Goal: Navigation & Orientation: Find specific page/section

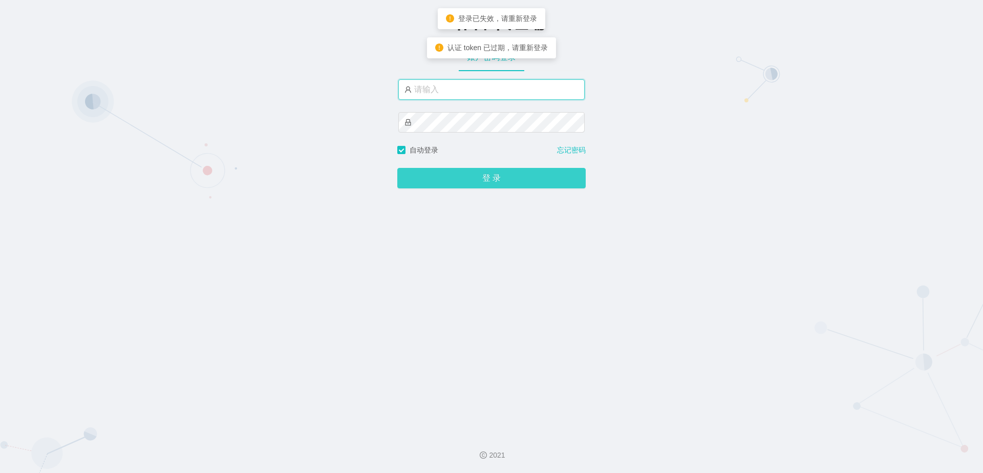
type input "laosan"
click at [475, 177] on button "登 录" at bounding box center [491, 178] width 188 height 20
